Goal: Information Seeking & Learning: Learn about a topic

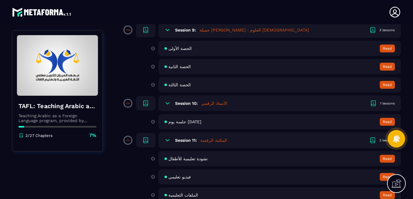
scroll to position [575, 0]
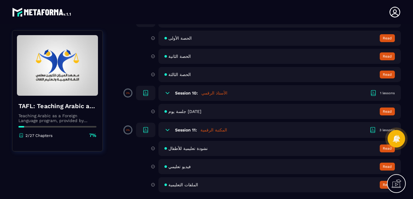
click at [181, 94] on h6 "Session 10:" at bounding box center [186, 92] width 23 height 5
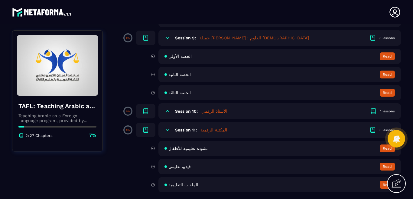
scroll to position [557, 0]
click at [386, 112] on div "1 lessons" at bounding box center [387, 111] width 15 height 5
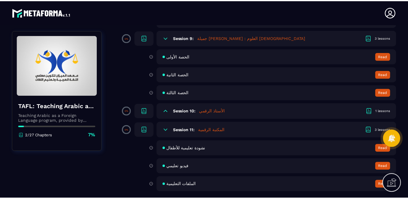
scroll to position [575, 0]
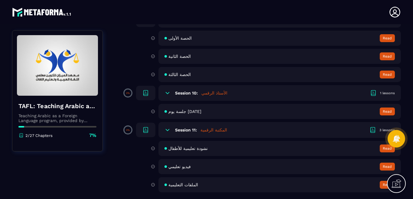
click at [386, 112] on button "Read" at bounding box center [387, 111] width 15 height 8
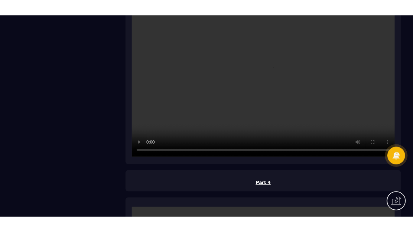
scroll to position [582, 0]
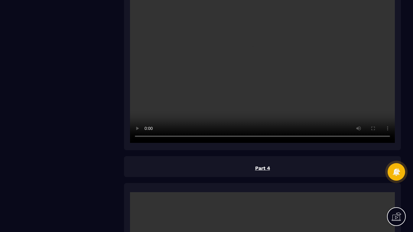
click at [172, 124] on video at bounding box center [262, 54] width 265 height 177
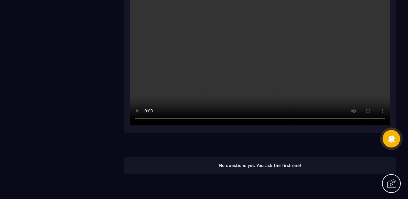
scroll to position [1465, 0]
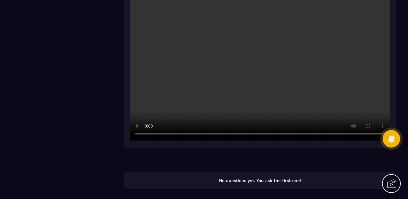
click at [349, 133] on video at bounding box center [260, 53] width 260 height 173
click at [383, 133] on div at bounding box center [392, 139] width 18 height 18
click at [384, 133] on div at bounding box center [392, 139] width 18 height 18
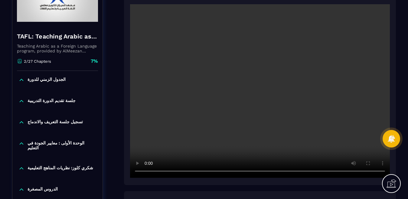
scroll to position [0, 0]
